Goal: Transaction & Acquisition: Book appointment/travel/reservation

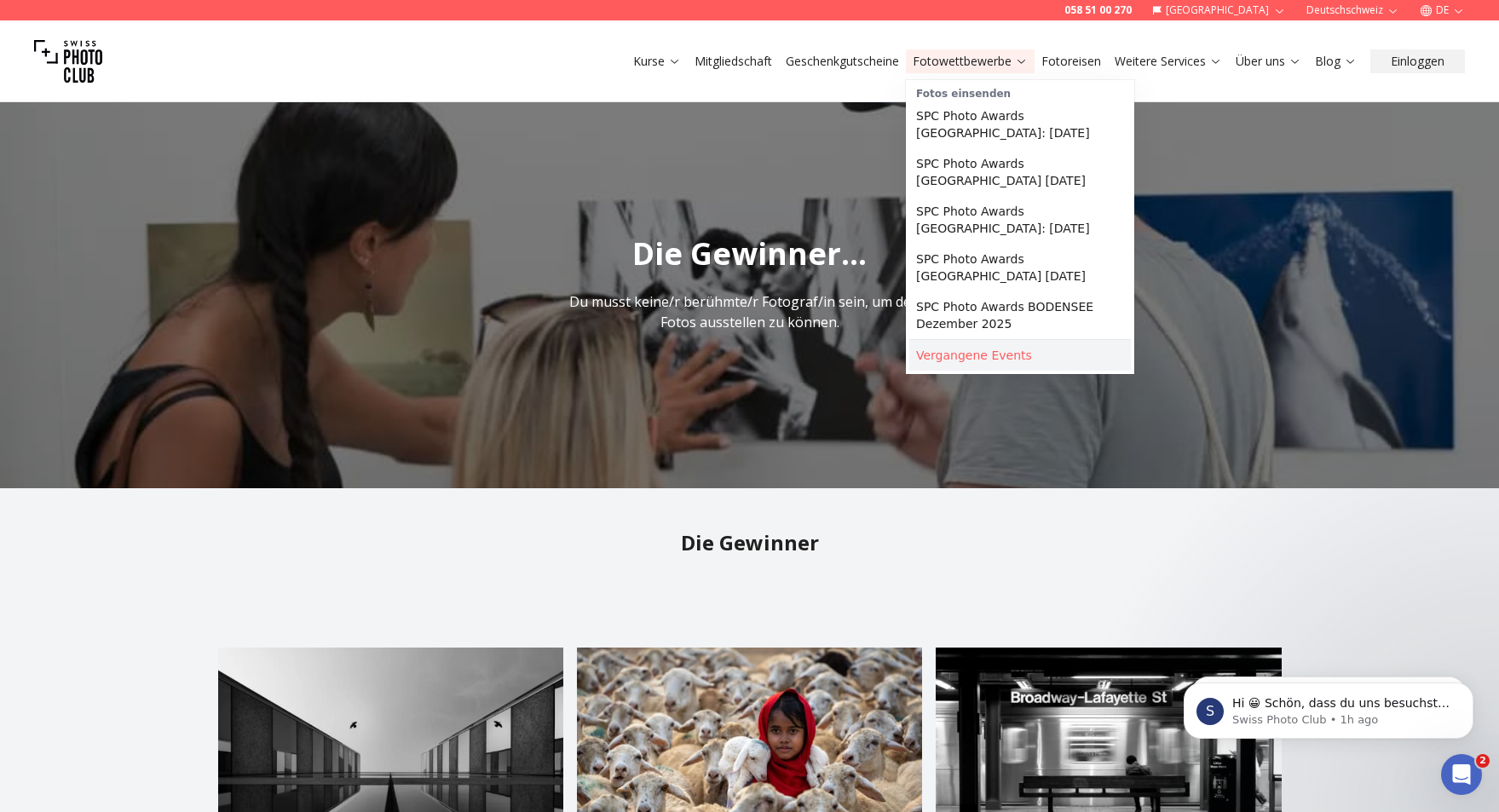
click at [970, 340] on link "Vergangene Events" at bounding box center [1020, 355] width 222 height 30
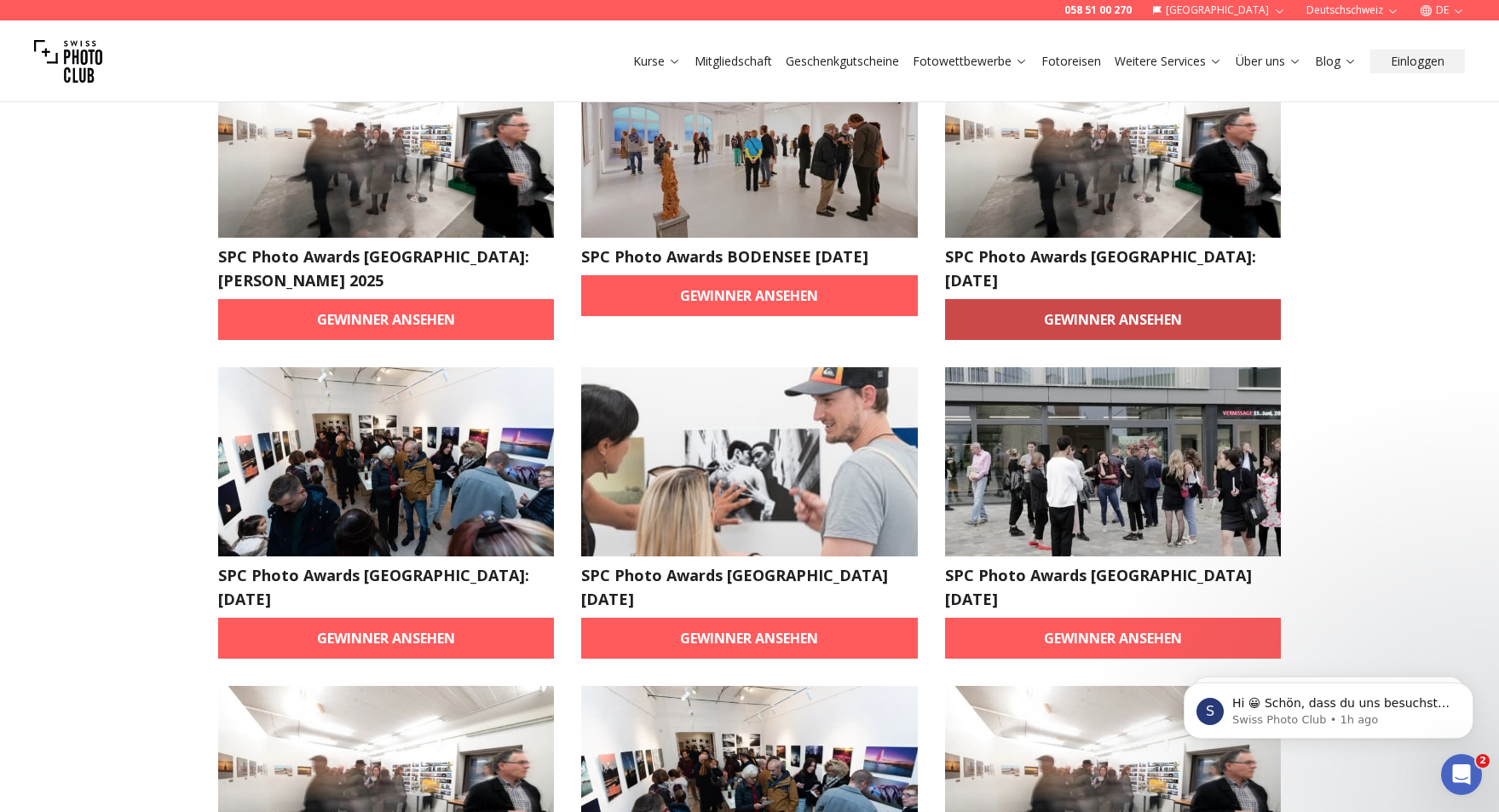
scroll to position [170, 0]
click at [1106, 298] on link "Gewinner ansehen" at bounding box center [1114, 318] width 337 height 40
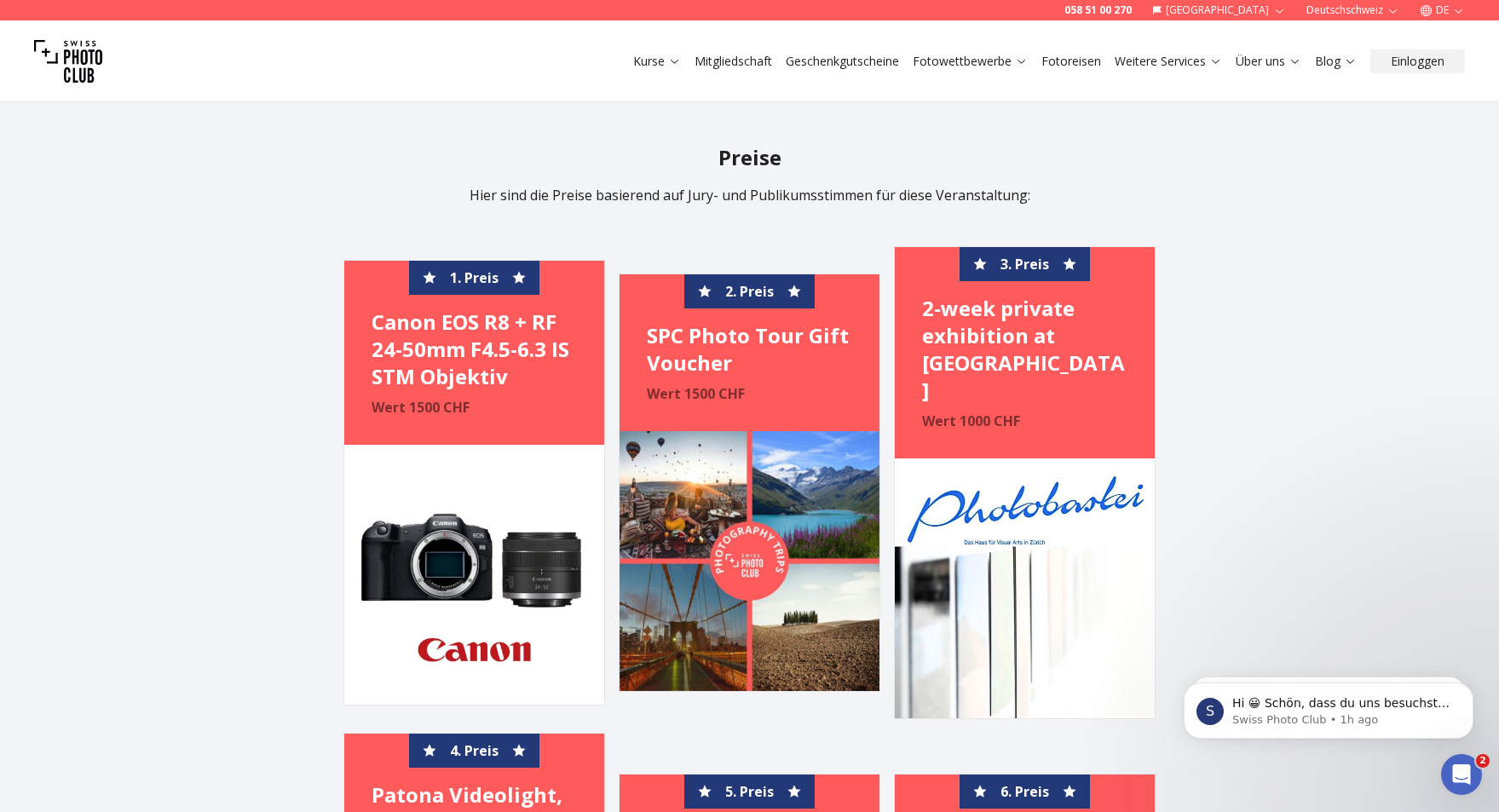
scroll to position [1790, 0]
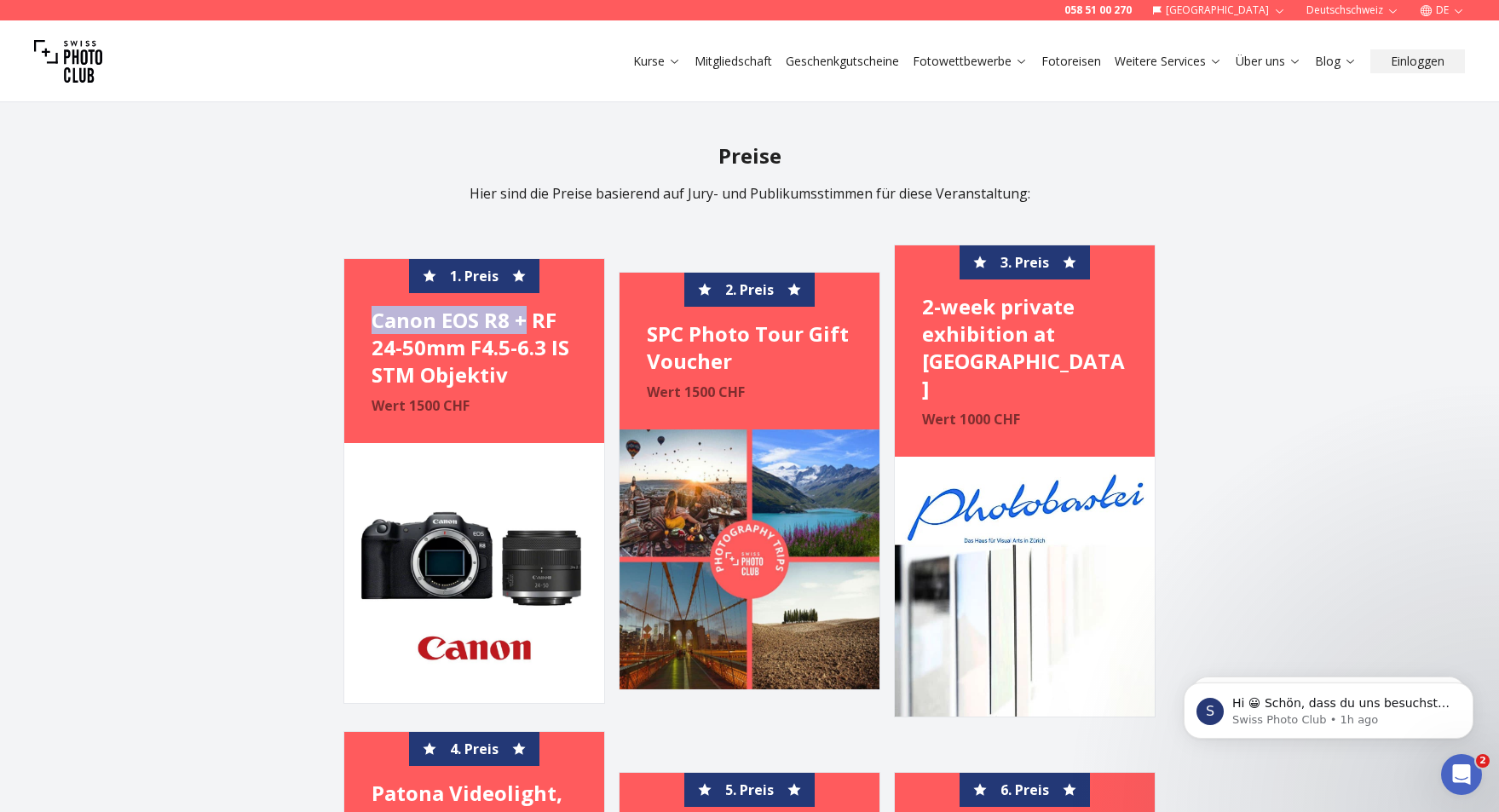
drag, startPoint x: 372, startPoint y: 308, endPoint x: 529, endPoint y: 318, distance: 157.3
click at [529, 318] on h4 "Canon EOS R8 + RF 24-50mm F4.5-6.3 IS STM Objektiv" at bounding box center [474, 348] width 205 height 82
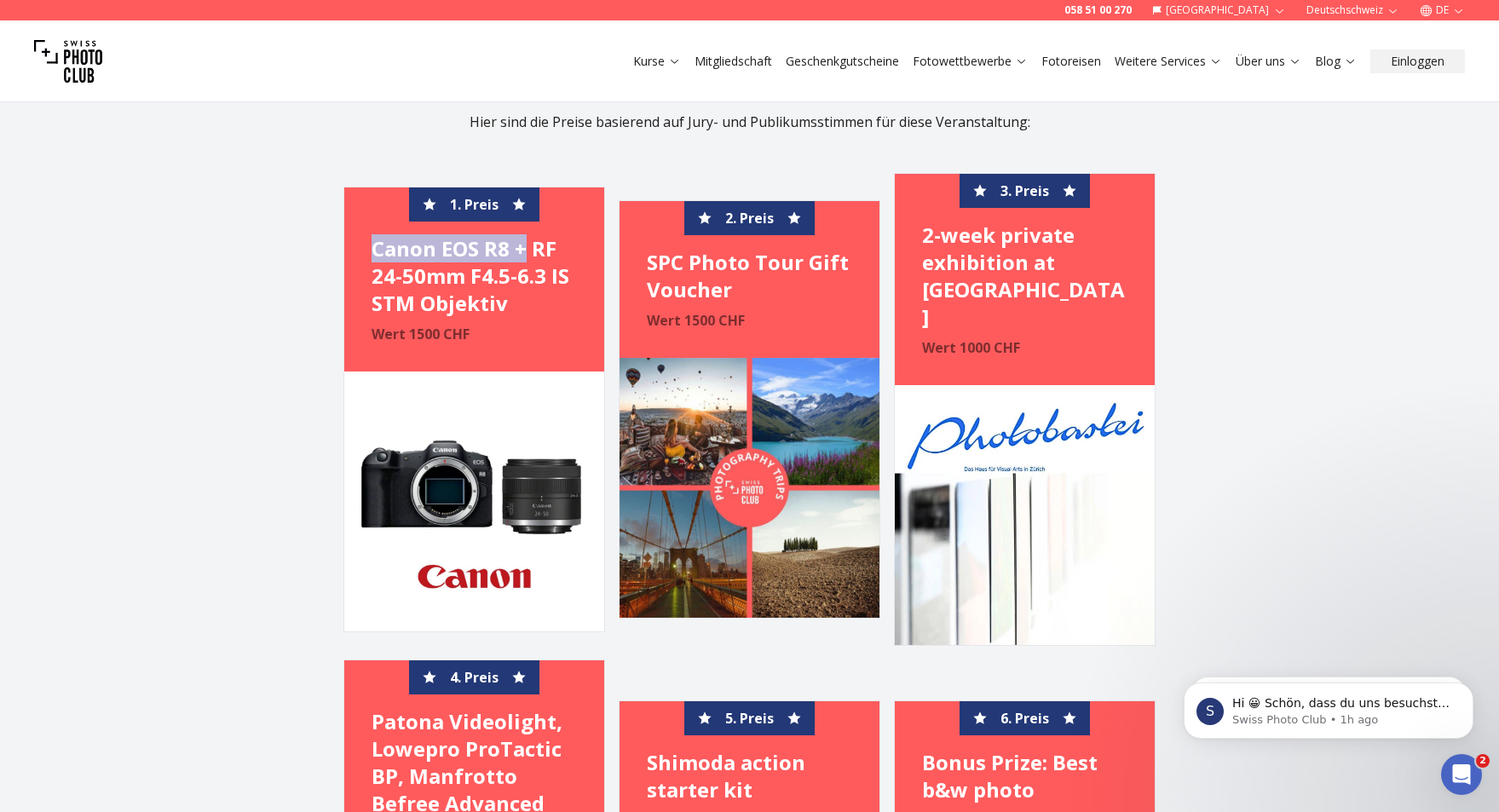
scroll to position [1960, 0]
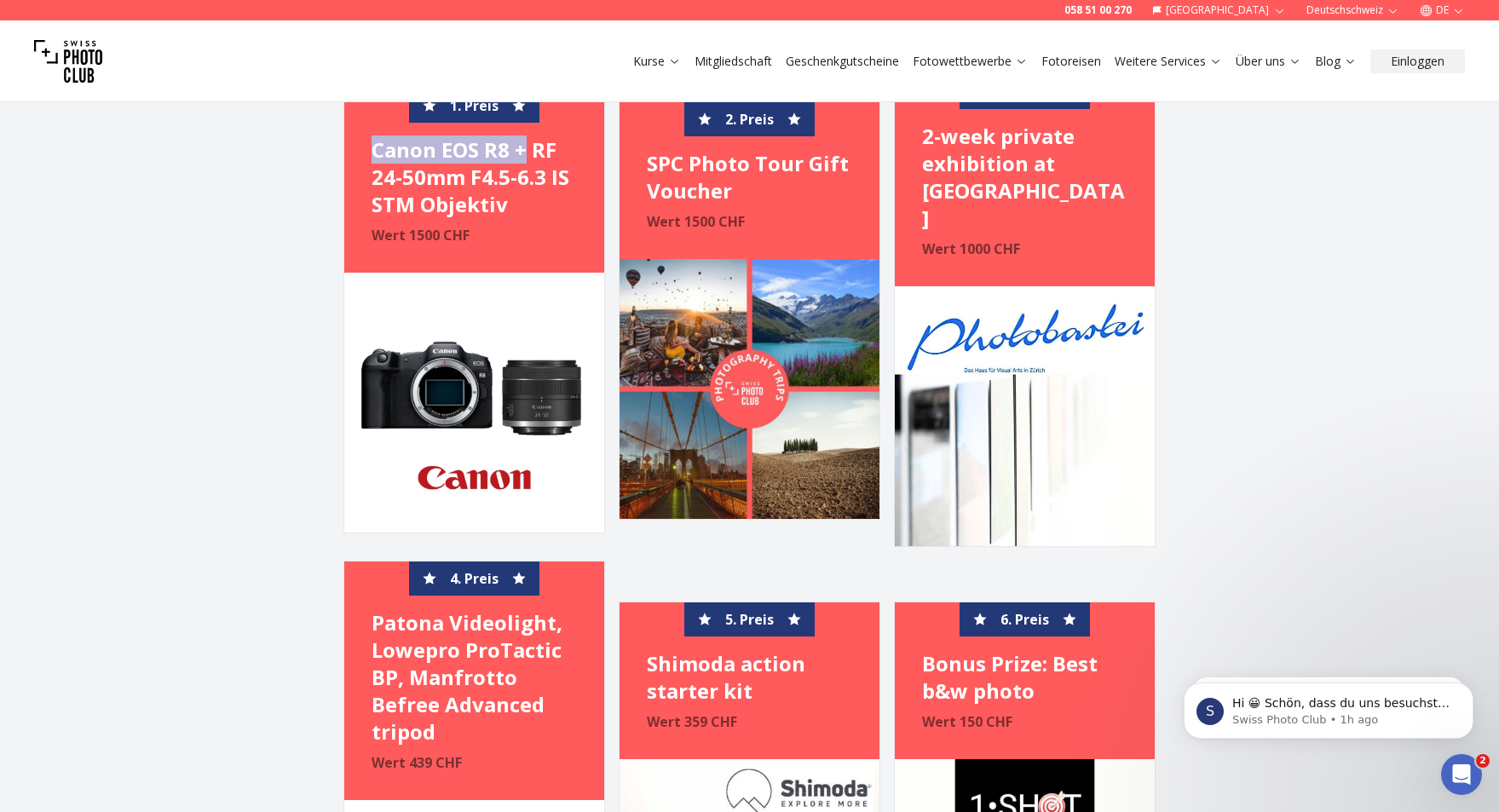
click at [761, 287] on img at bounding box center [750, 389] width 260 height 260
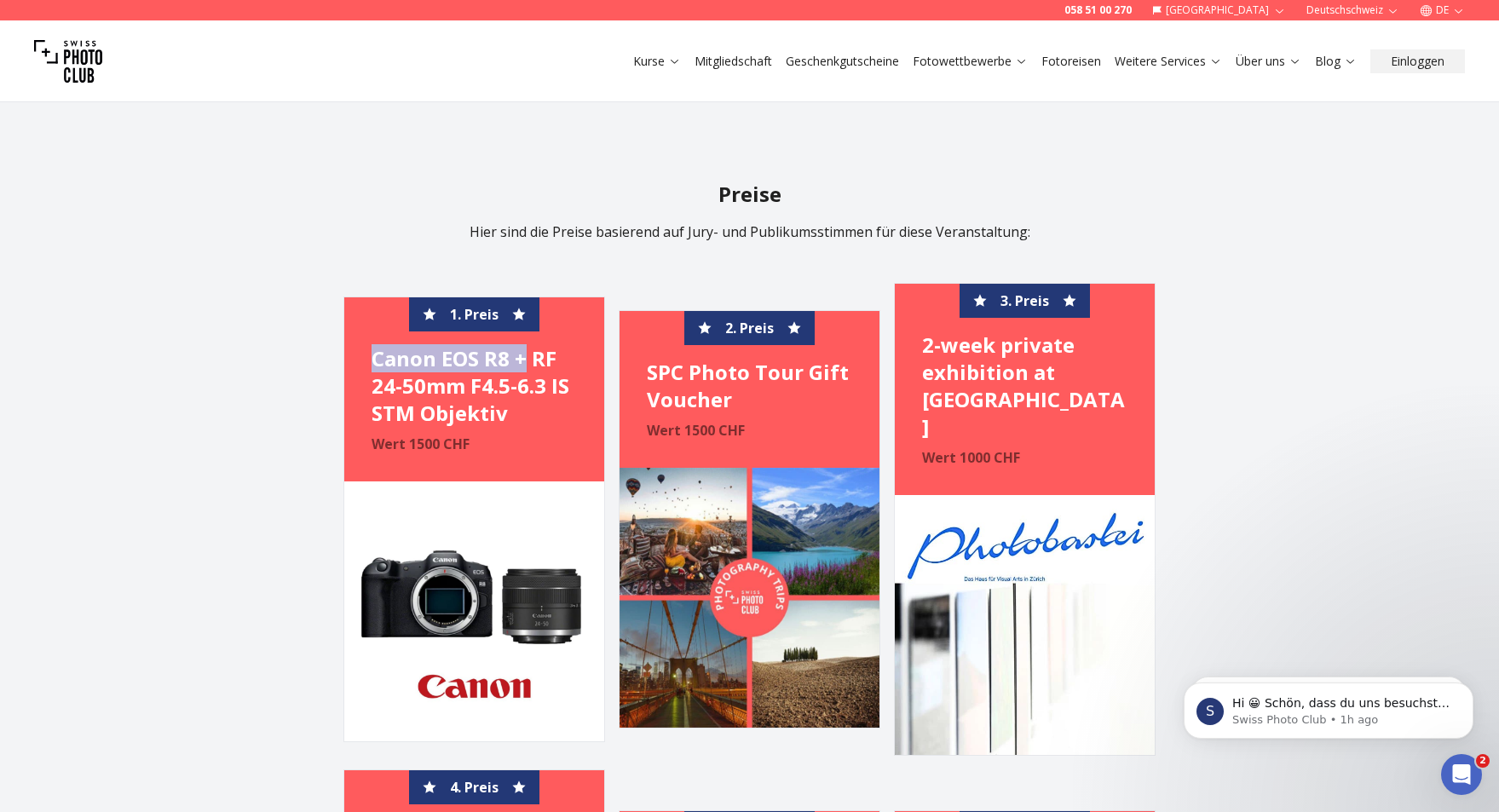
scroll to position [1704, 0]
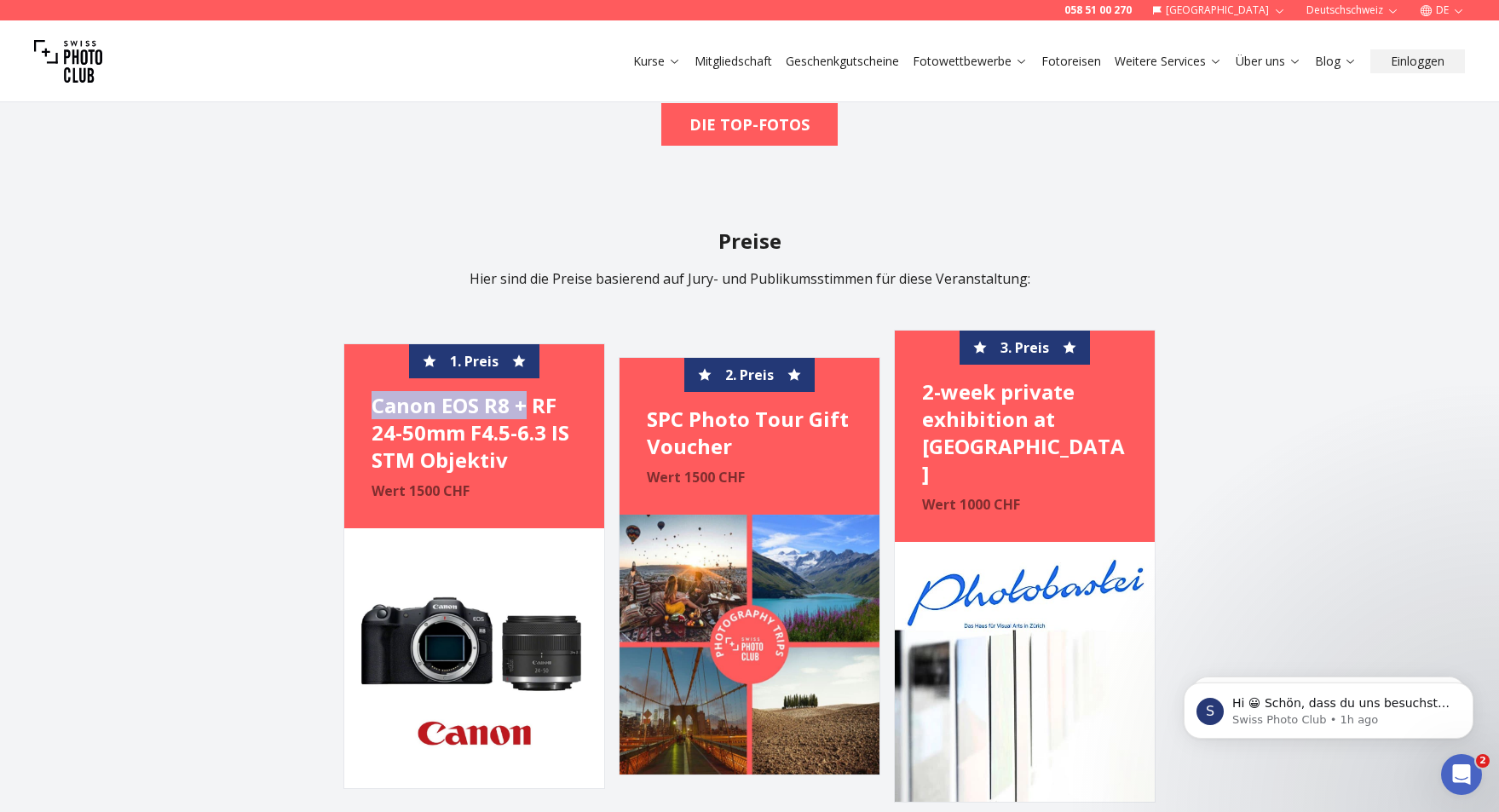
click at [1075, 55] on link "Fotoreisen" at bounding box center [1070, 61] width 60 height 17
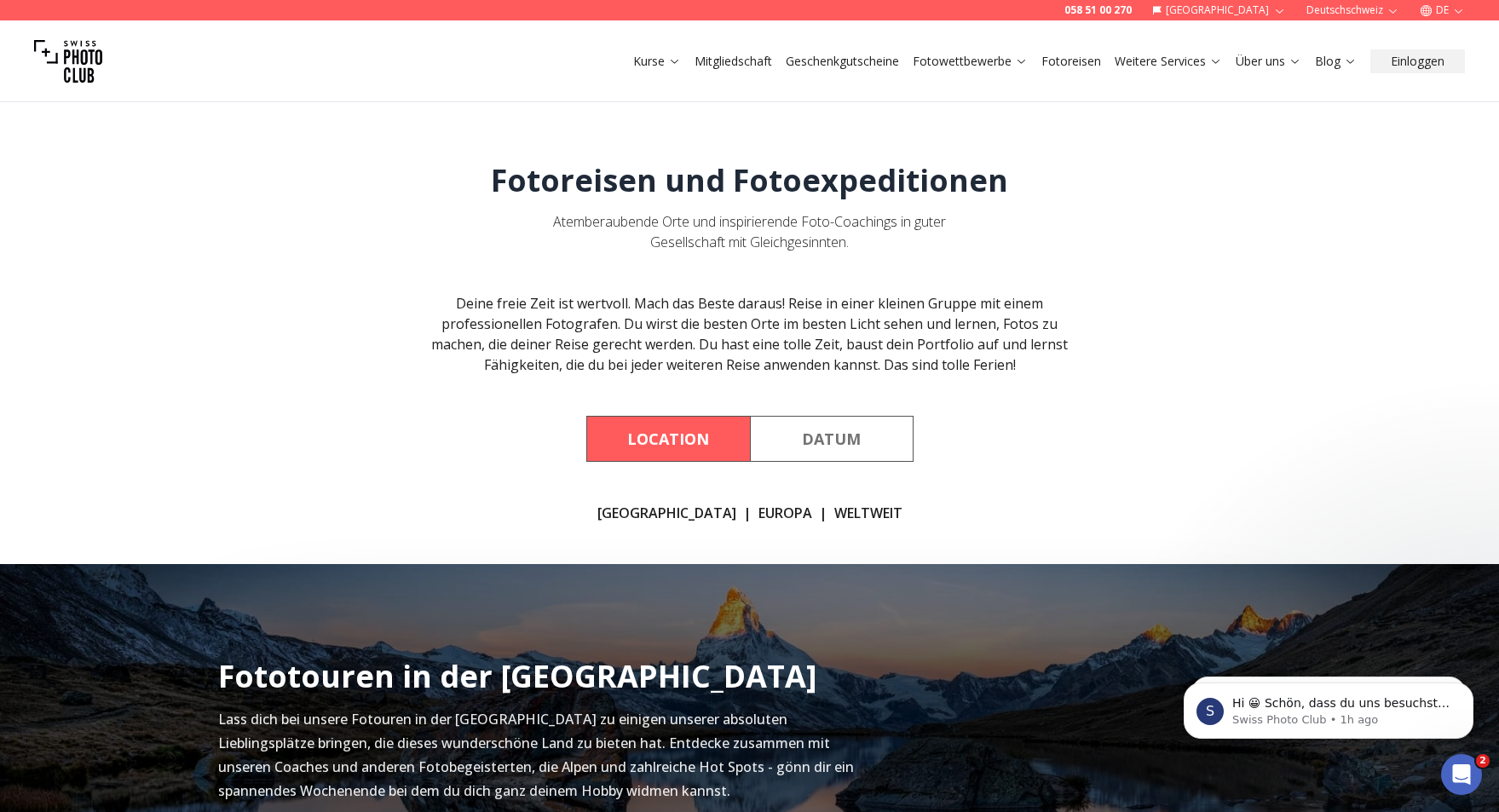
click at [834, 510] on link "WELTWEIT" at bounding box center [868, 513] width 68 height 20
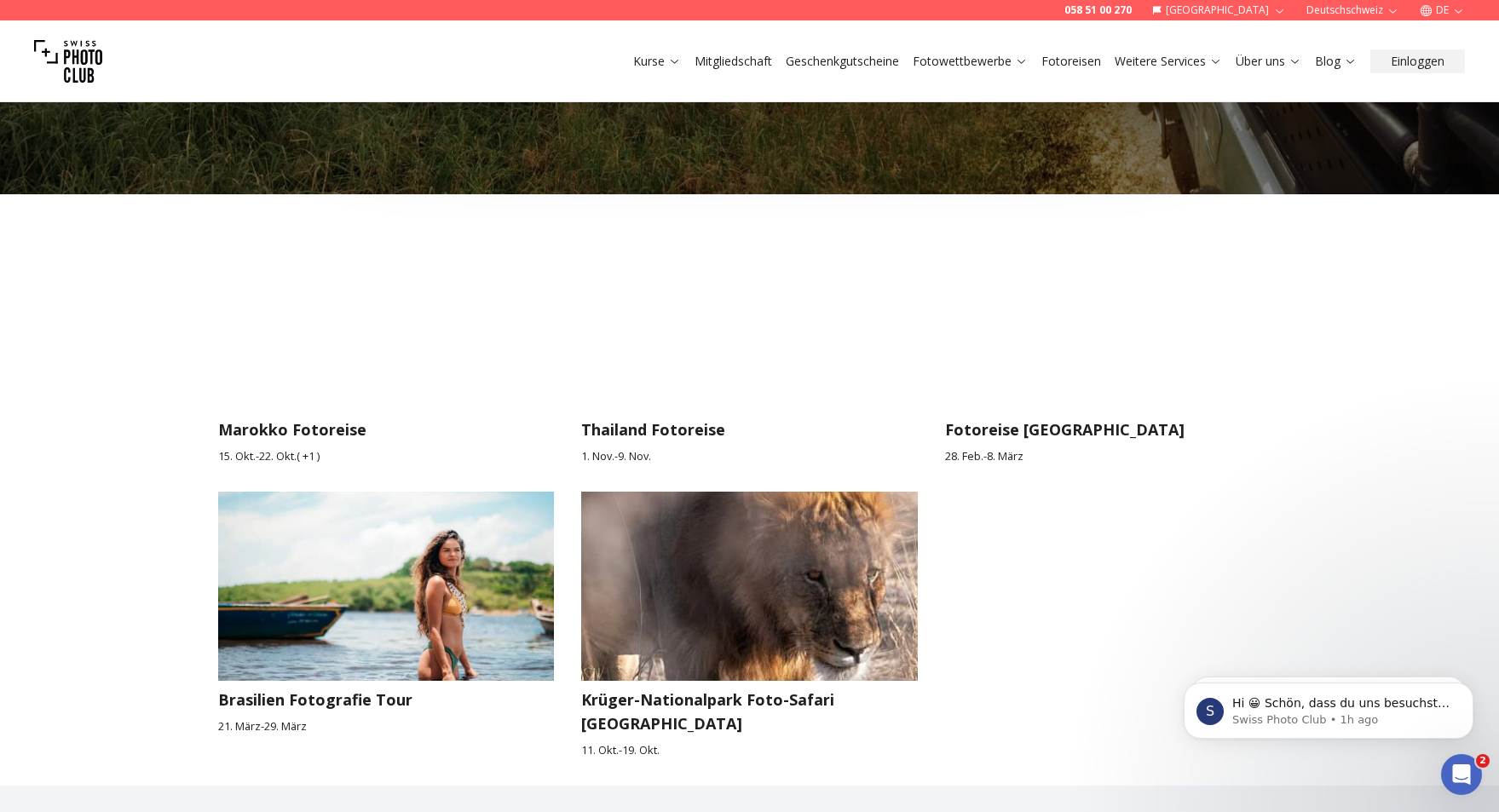
scroll to position [2654, 0]
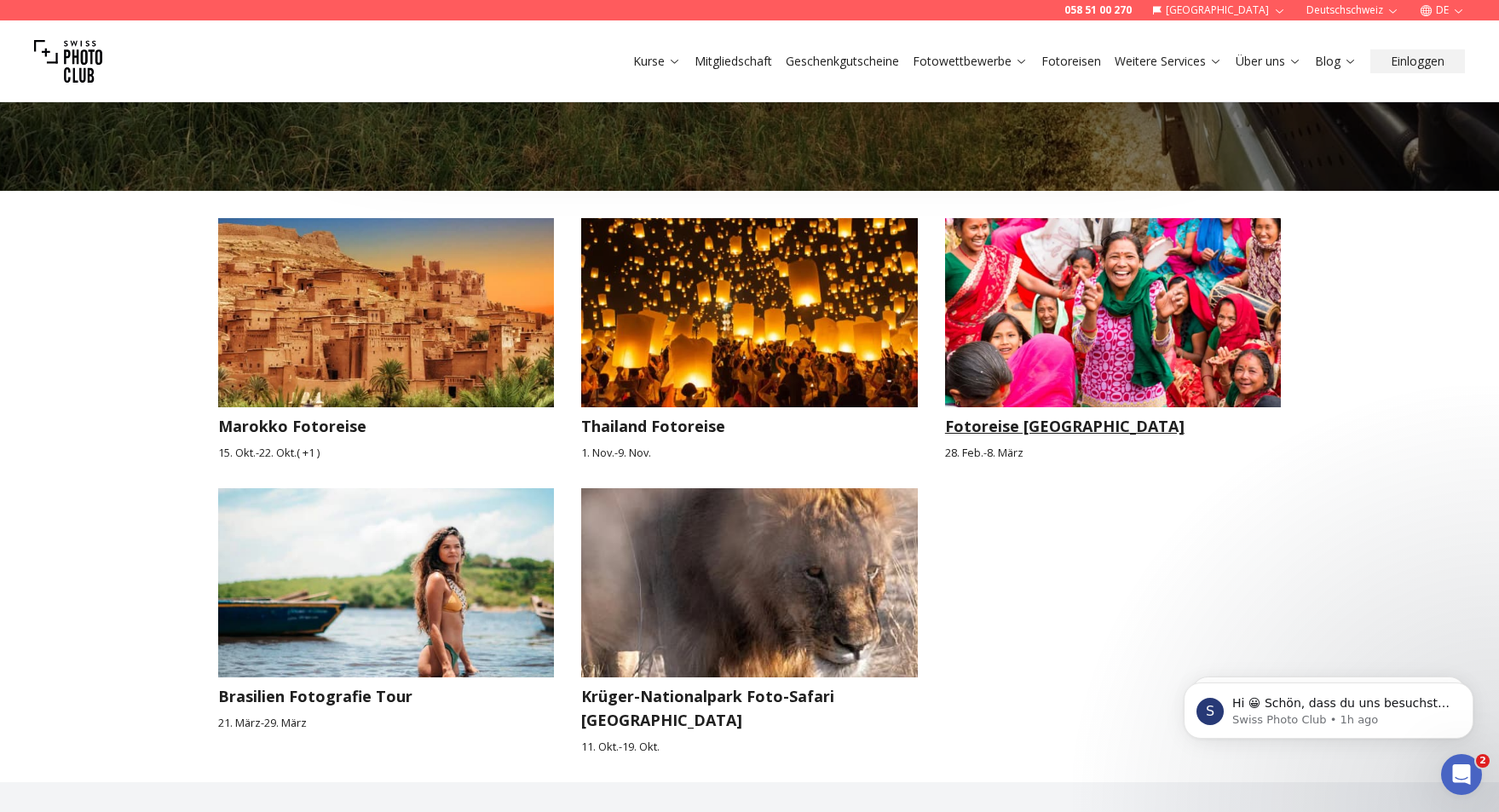
click at [1027, 414] on h3 "Fotoreise [GEOGRAPHIC_DATA]" at bounding box center [1114, 426] width 337 height 24
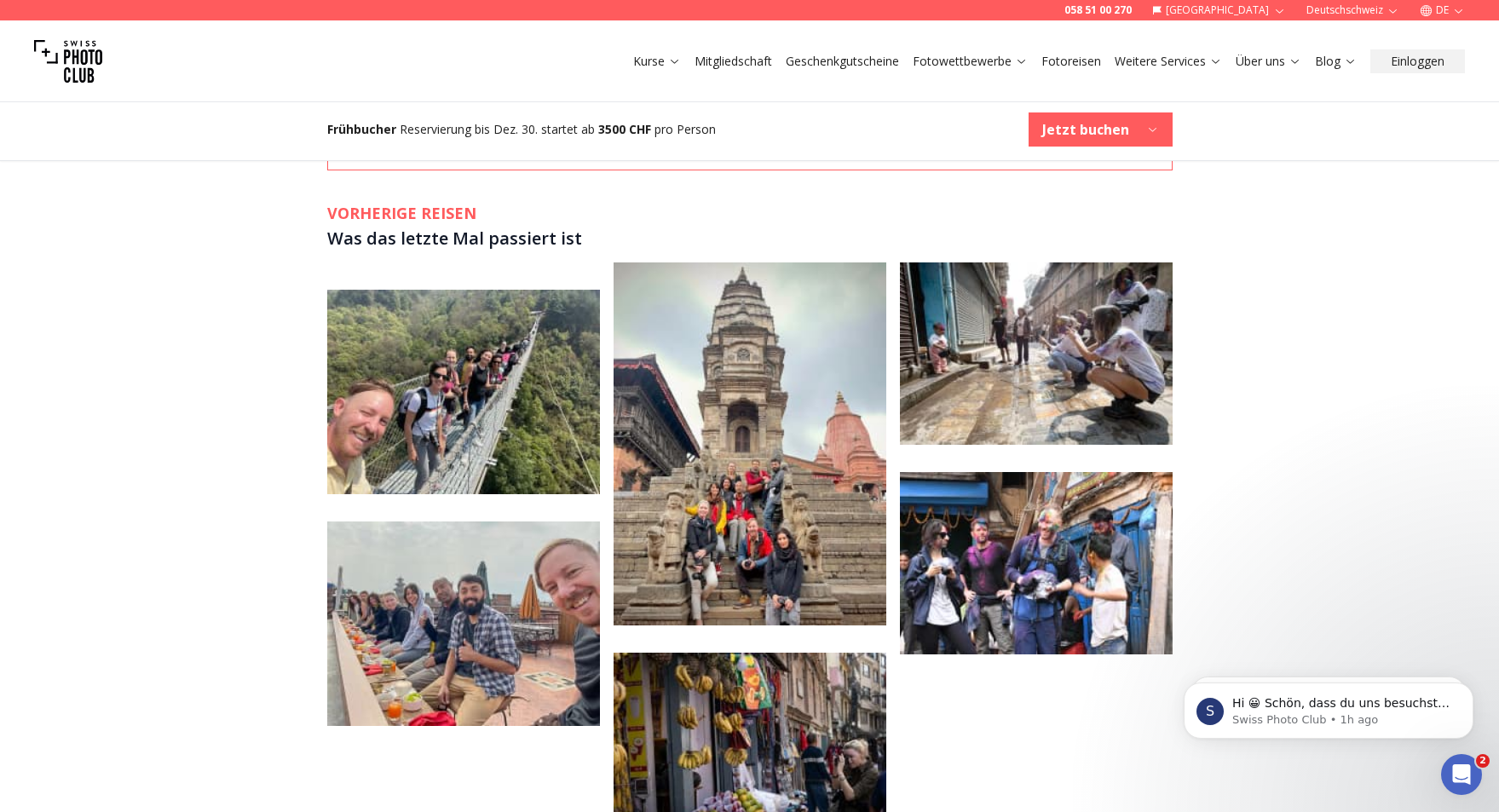
scroll to position [3920, 0]
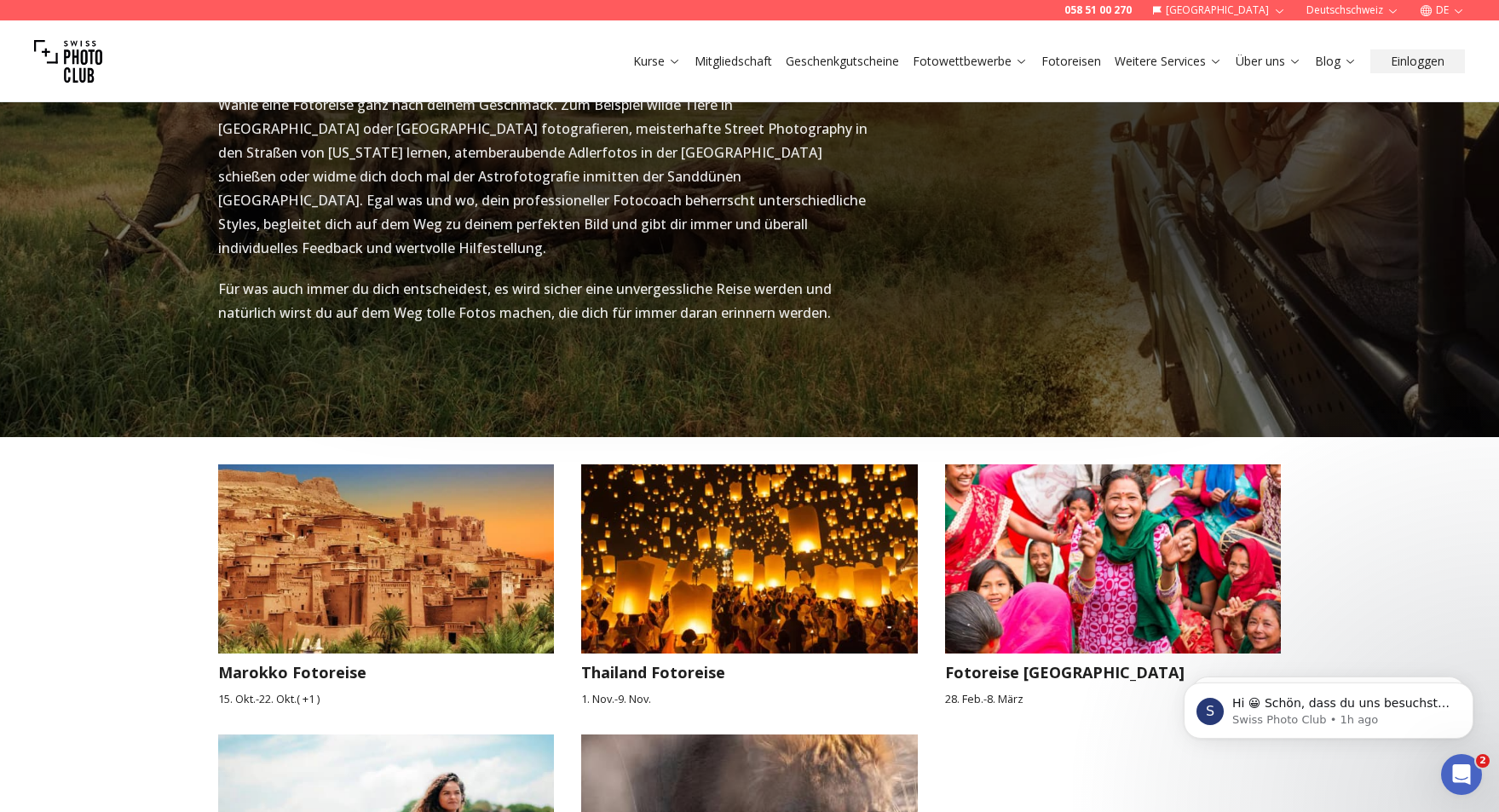
scroll to position [2568, 0]
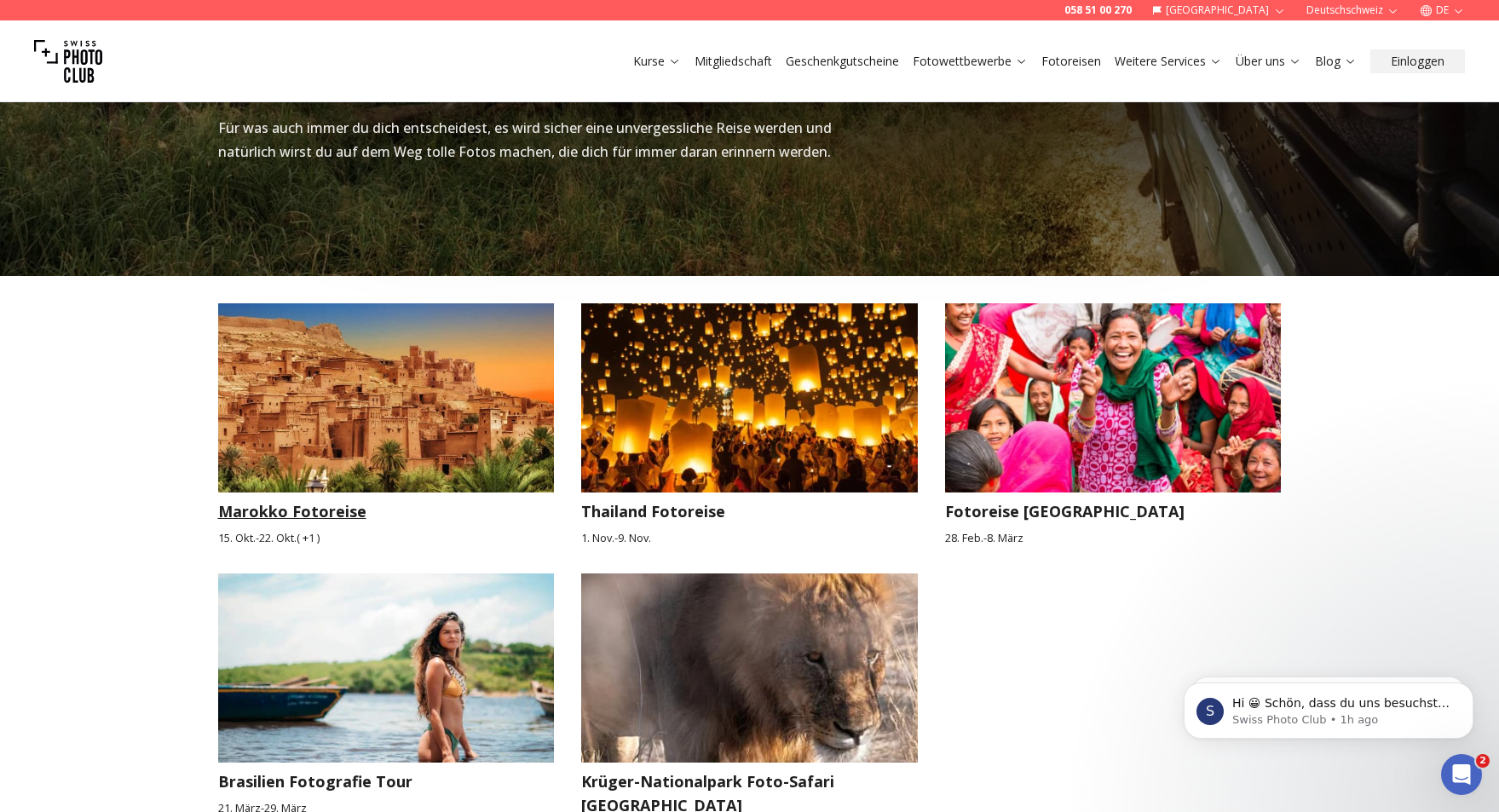
click at [306, 499] on h3 "Marokko Fotoreise" at bounding box center [386, 511] width 337 height 24
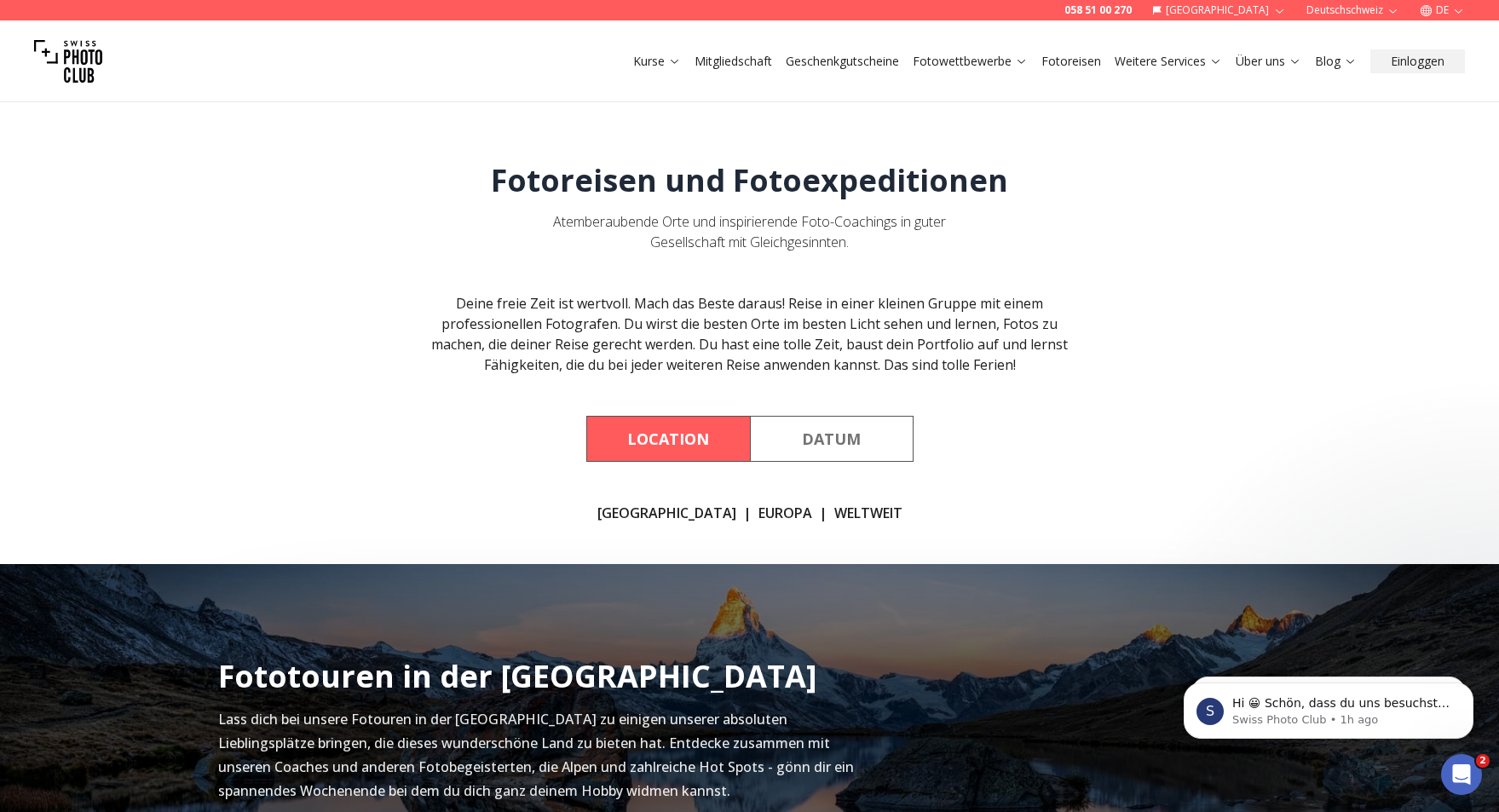
click at [759, 510] on link "EUROPA" at bounding box center [785, 513] width 53 height 20
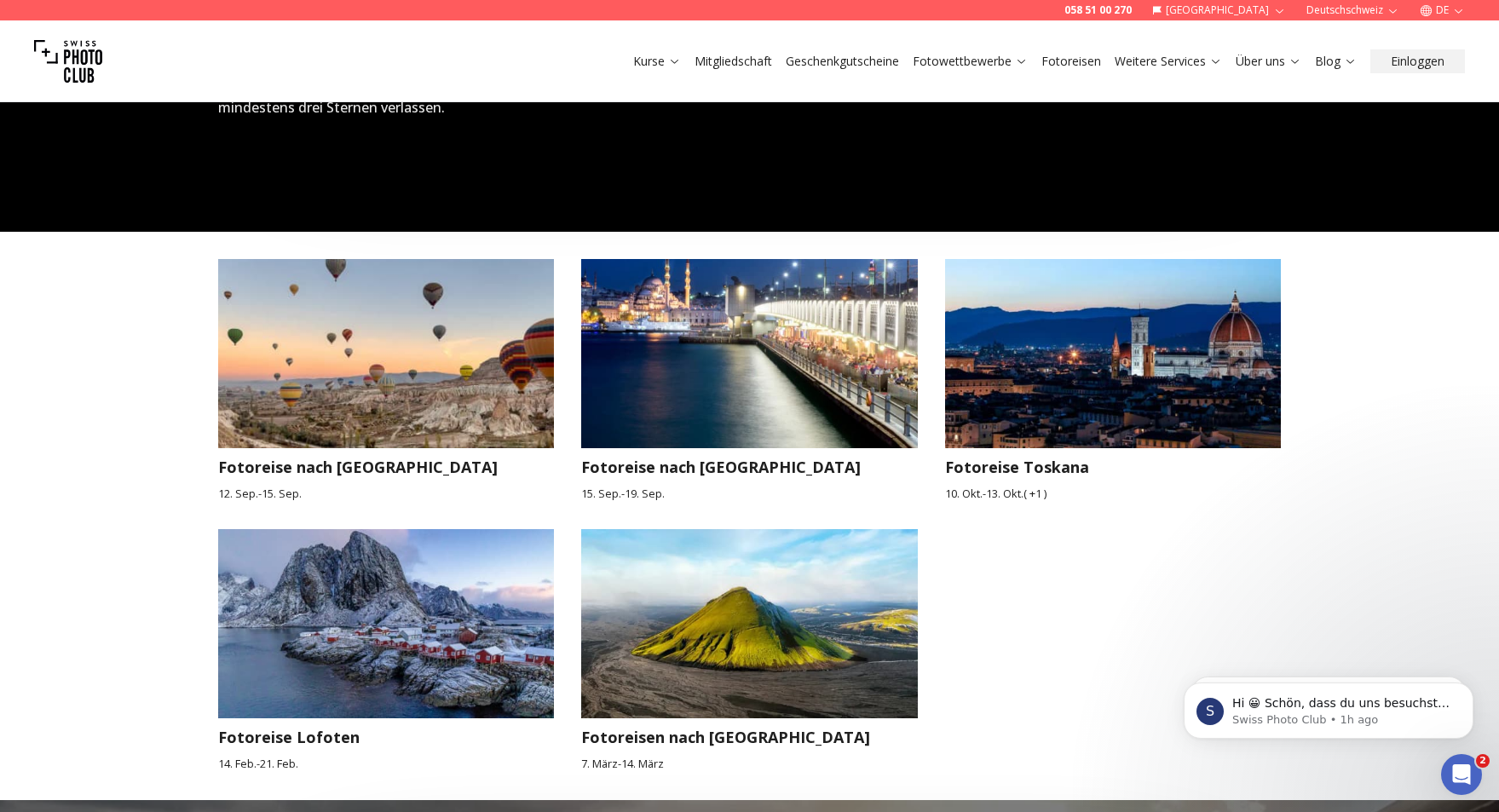
scroll to position [1537, 0]
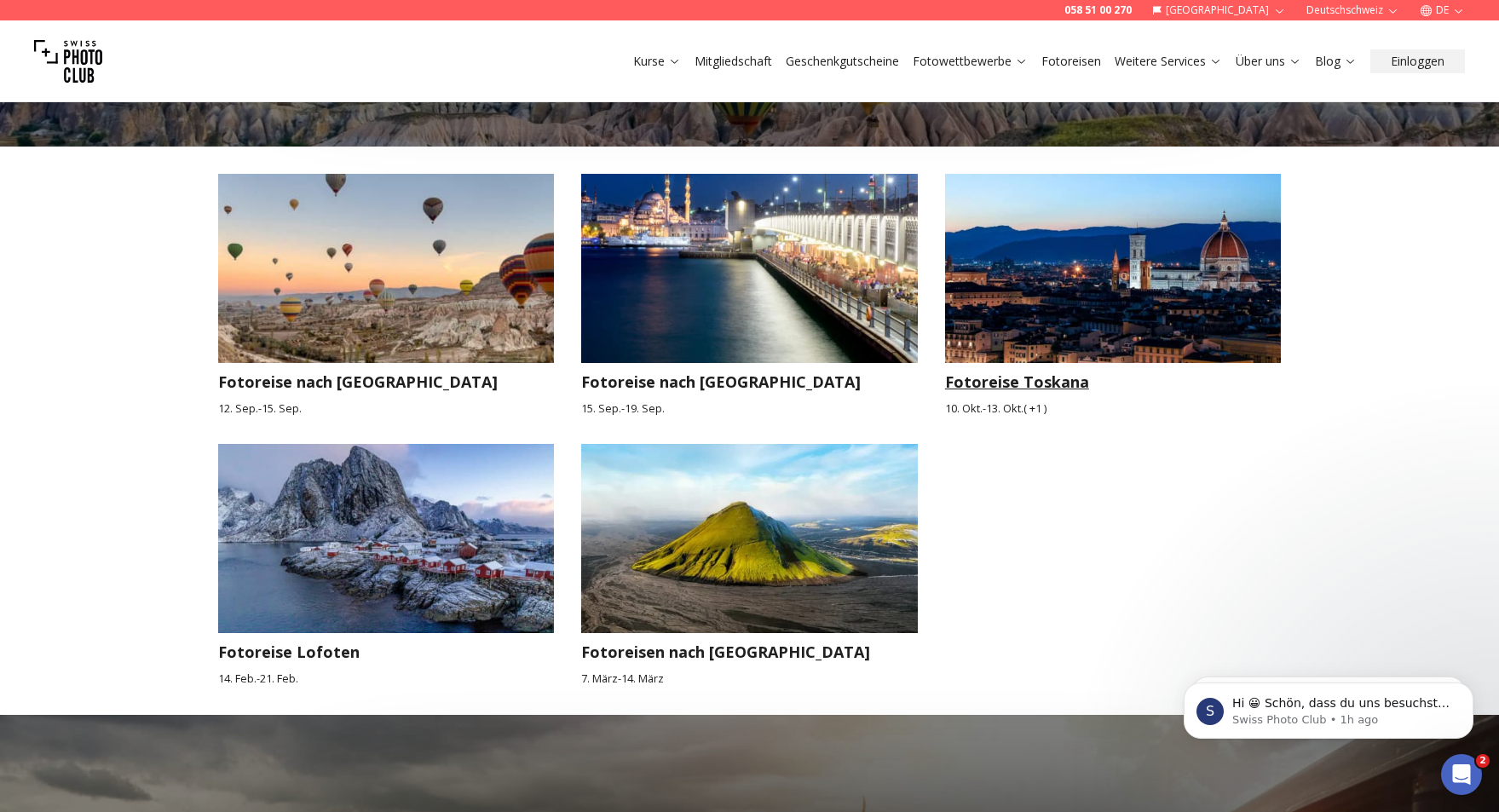
click at [1014, 370] on h3 "Fotoreise Toskana" at bounding box center [1114, 382] width 337 height 24
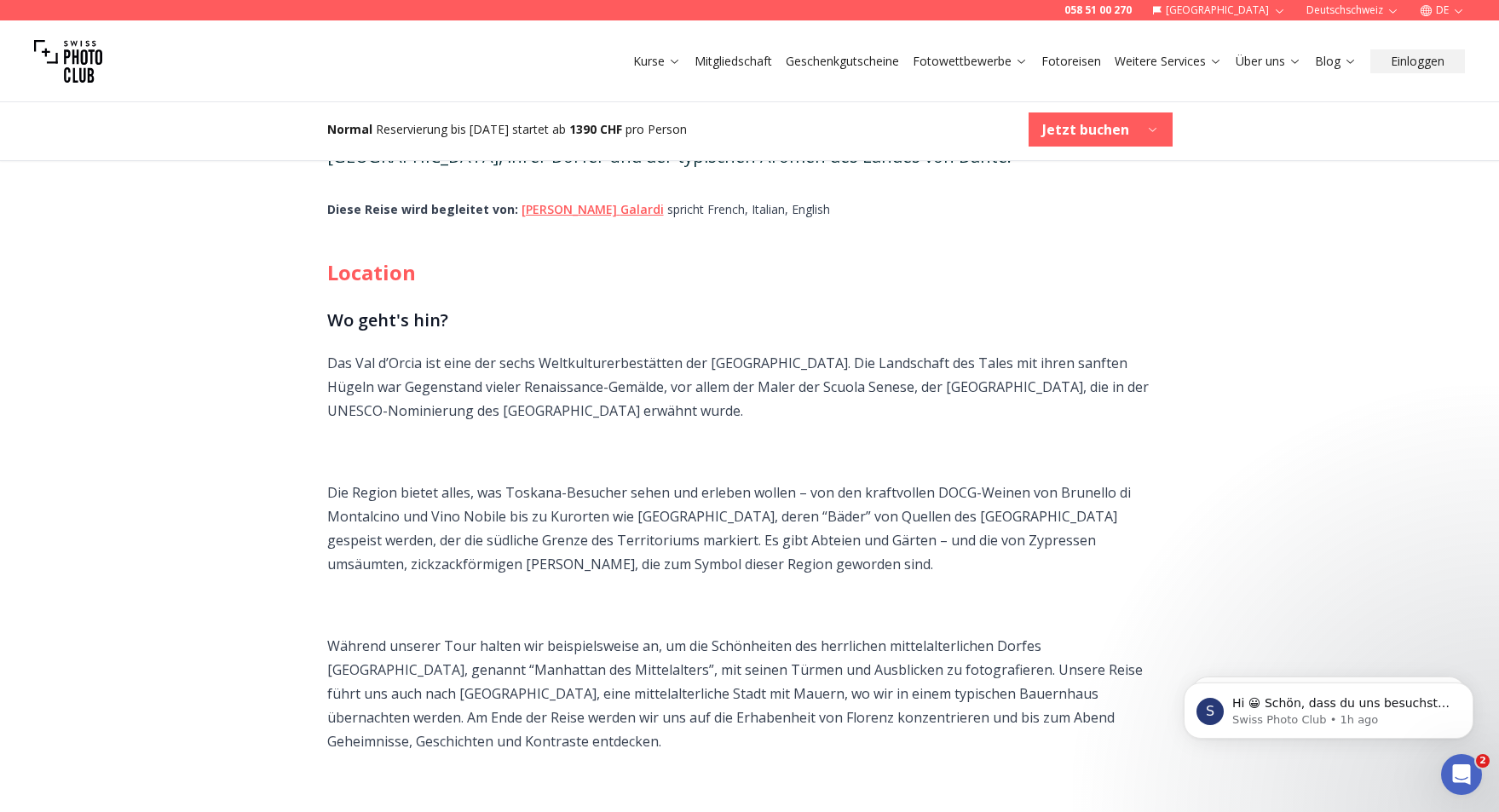
scroll to position [315, 0]
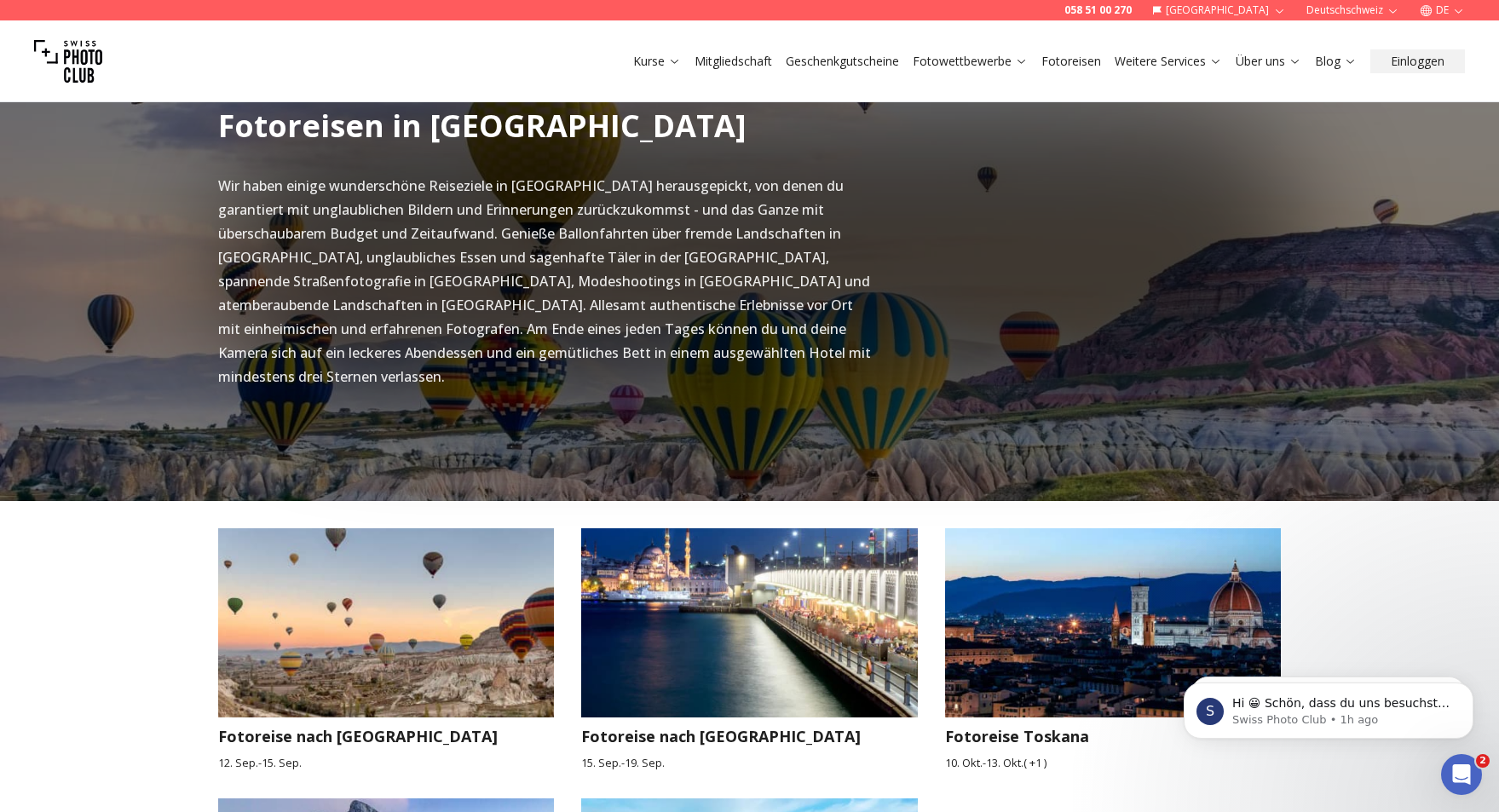
scroll to position [1195, 0]
